Goal: Find specific page/section: Find specific page/section

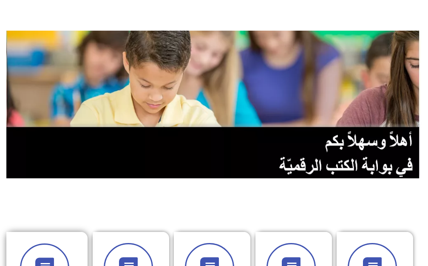
scroll to position [42, 0]
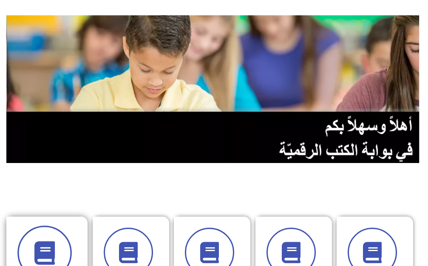
click at [49, 232] on span at bounding box center [44, 252] width 54 height 54
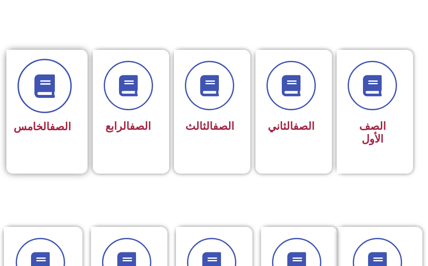
scroll to position [212, 0]
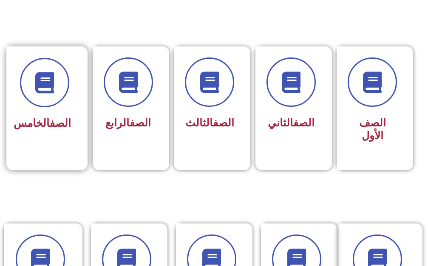
click at [74, 147] on div "الصف الخامس" at bounding box center [44, 102] width 76 height 112
click at [70, 147] on div "الصف الخامس" at bounding box center [44, 102] width 76 height 112
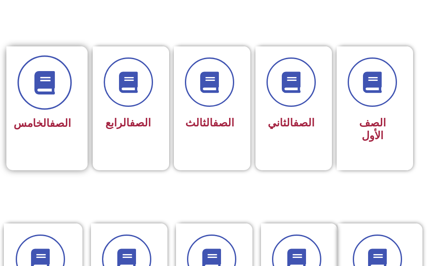
click at [42, 98] on span at bounding box center [44, 82] width 54 height 54
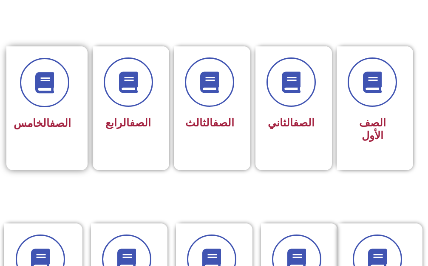
click at [44, 134] on div "الصف الخامس" at bounding box center [44, 123] width 53 height 20
click at [50, 118] on link "الصف" at bounding box center [60, 123] width 21 height 12
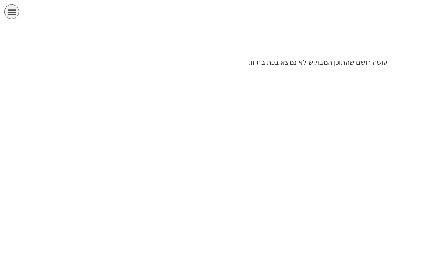
scroll to position [0, 17]
click at [42, 74] on html "الصفحة الرئيسية الصف الأول الصف الثاني الصف الثالث الصف الرابع الصف الخامس الصف…" at bounding box center [217, 37] width 435 height 74
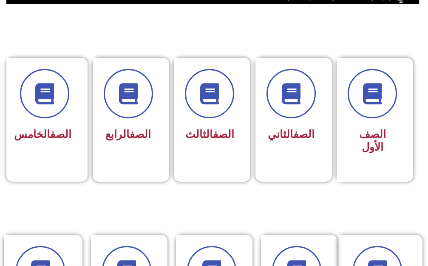
scroll to position [212, 0]
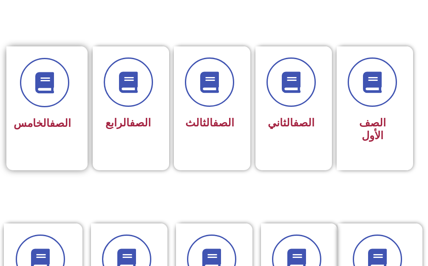
click at [45, 113] on div "الصف الخامس" at bounding box center [44, 123] width 53 height 20
click at [45, 129] on span "الصف الخامس" at bounding box center [42, 123] width 57 height 12
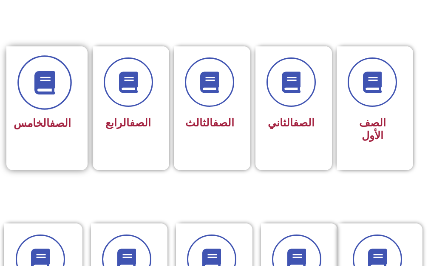
click at [54, 81] on icon at bounding box center [44, 82] width 23 height 23
click at [46, 86] on icon at bounding box center [44, 82] width 23 height 23
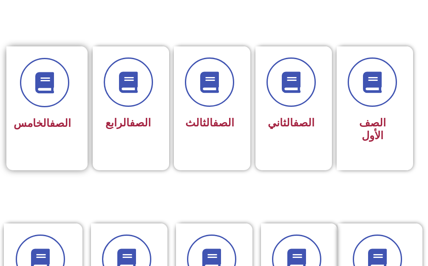
click at [50, 117] on link "الصف" at bounding box center [60, 123] width 21 height 12
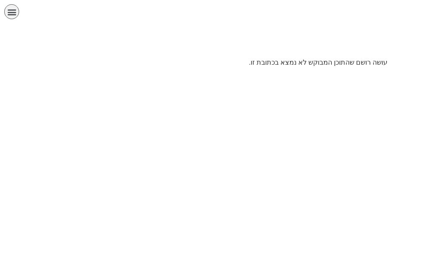
scroll to position [0, 17]
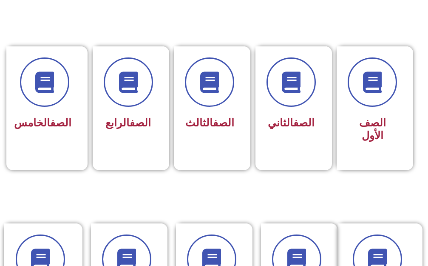
scroll to position [0, 17]
click at [14, 112] on div "الصف الخامس" at bounding box center [44, 102] width 76 height 112
click at [18, 110] on div "الصف الخامس" at bounding box center [44, 102] width 76 height 112
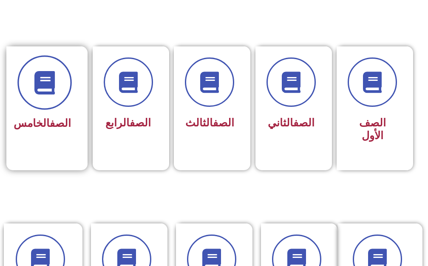
click at [32, 100] on span at bounding box center [44, 82] width 54 height 54
click at [33, 100] on span at bounding box center [44, 82] width 54 height 54
click at [37, 97] on span at bounding box center [44, 82] width 54 height 54
drag, startPoint x: 37, startPoint y: 97, endPoint x: 40, endPoint y: 76, distance: 21.0
click at [40, 76] on icon at bounding box center [44, 82] width 23 height 23
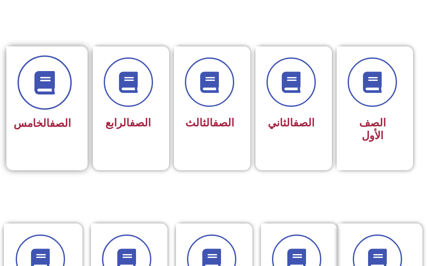
click at [40, 76] on icon at bounding box center [44, 82] width 23 height 23
click at [25, 74] on span at bounding box center [44, 82] width 54 height 54
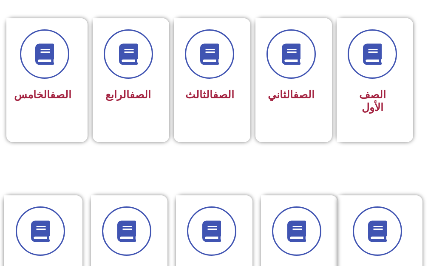
scroll to position [255, 0]
